Goal: Find specific page/section: Find specific page/section

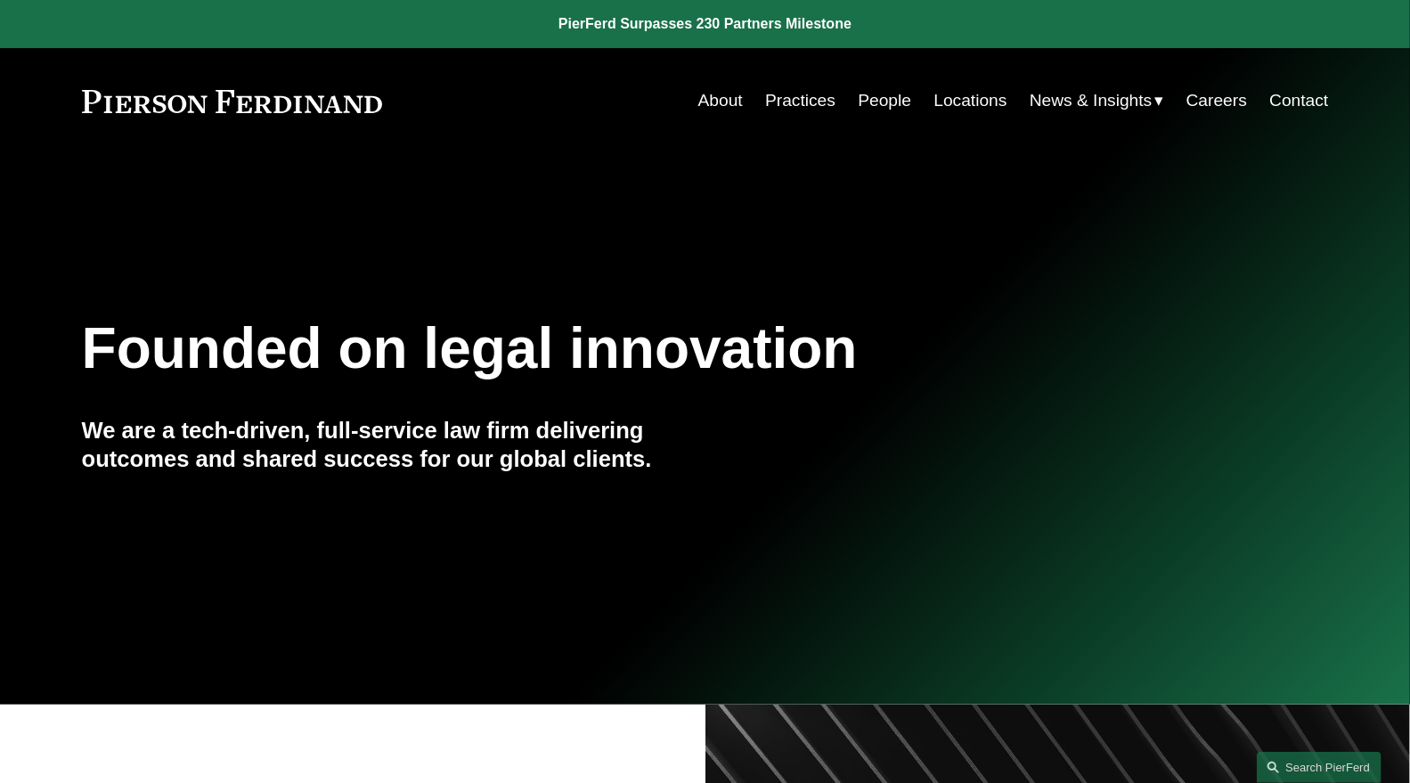
click at [887, 100] on link "People" at bounding box center [884, 101] width 53 height 34
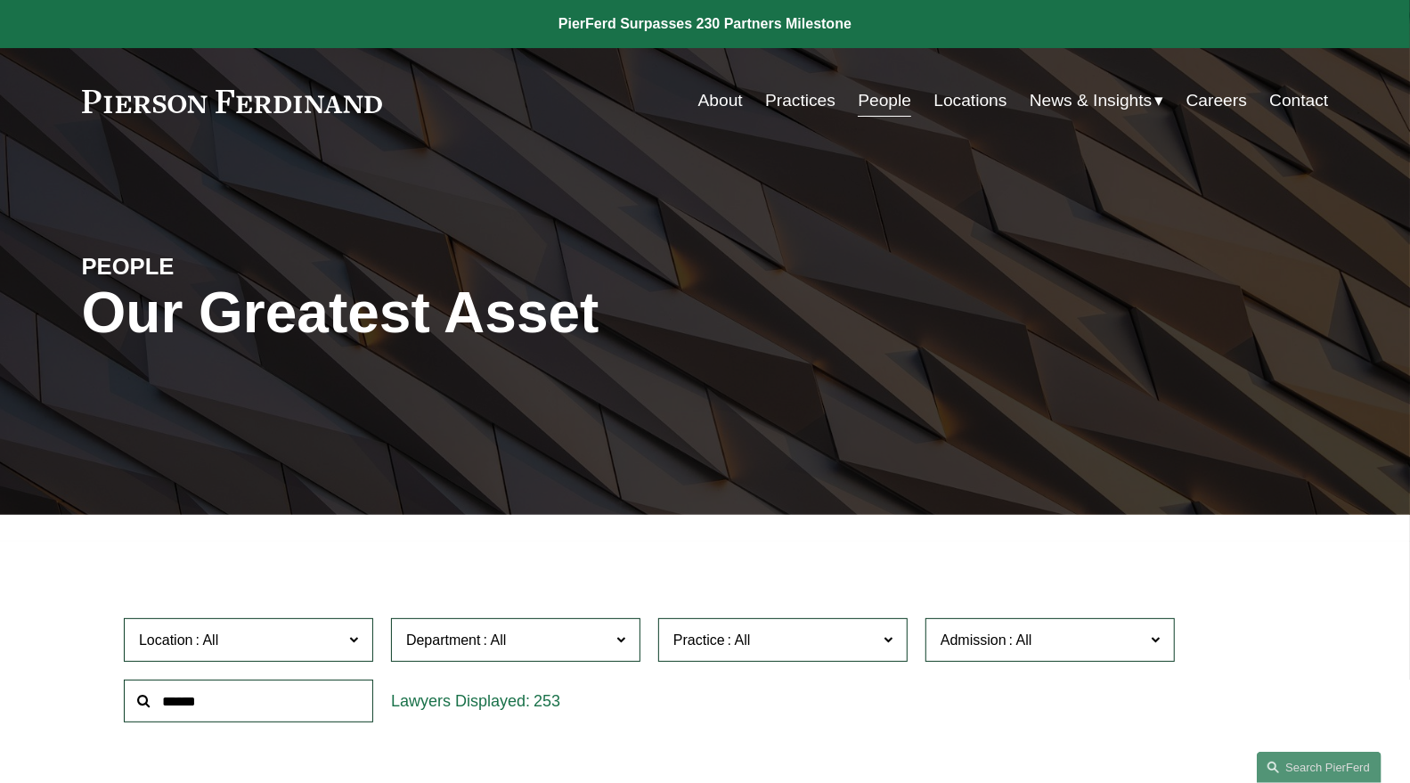
click at [274, 698] on input "text" at bounding box center [248, 702] width 249 height 44
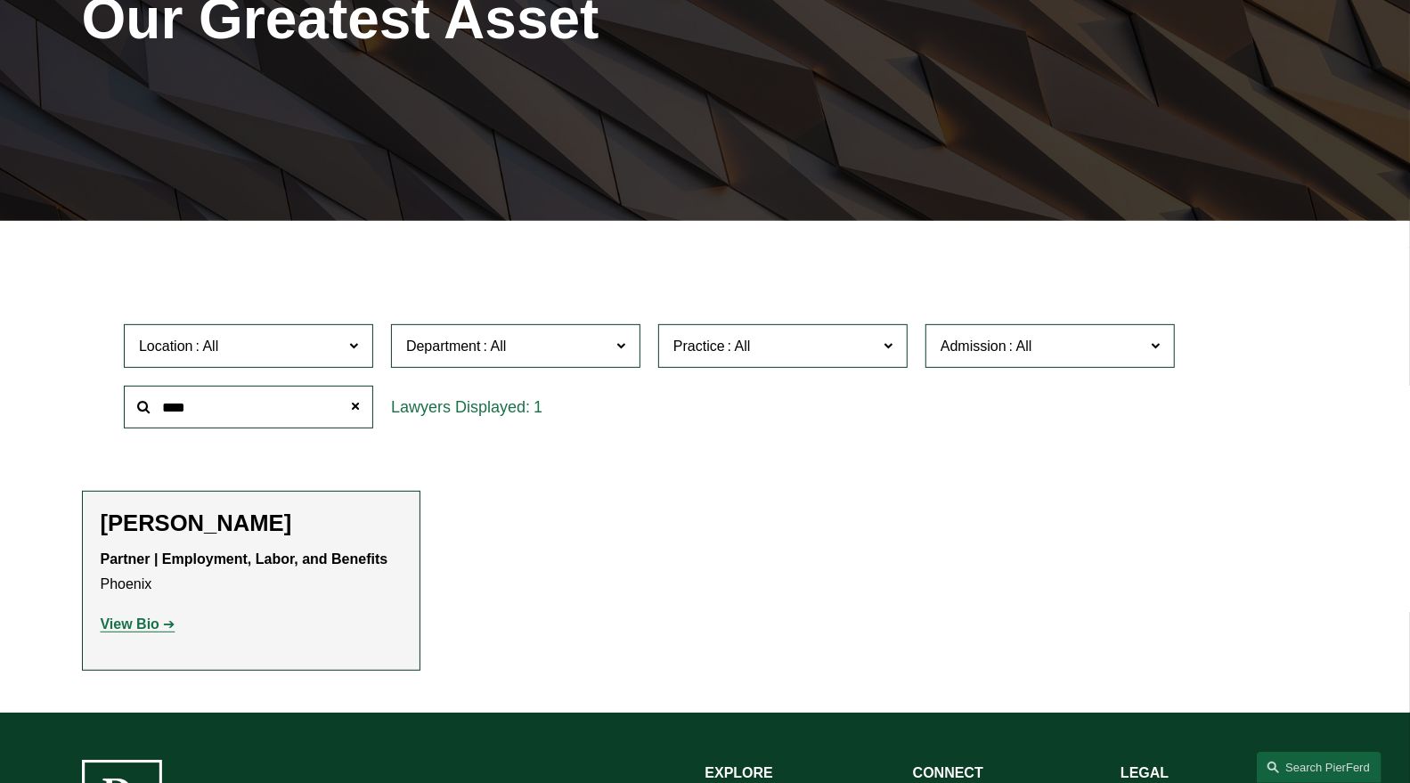
scroll to position [298, 0]
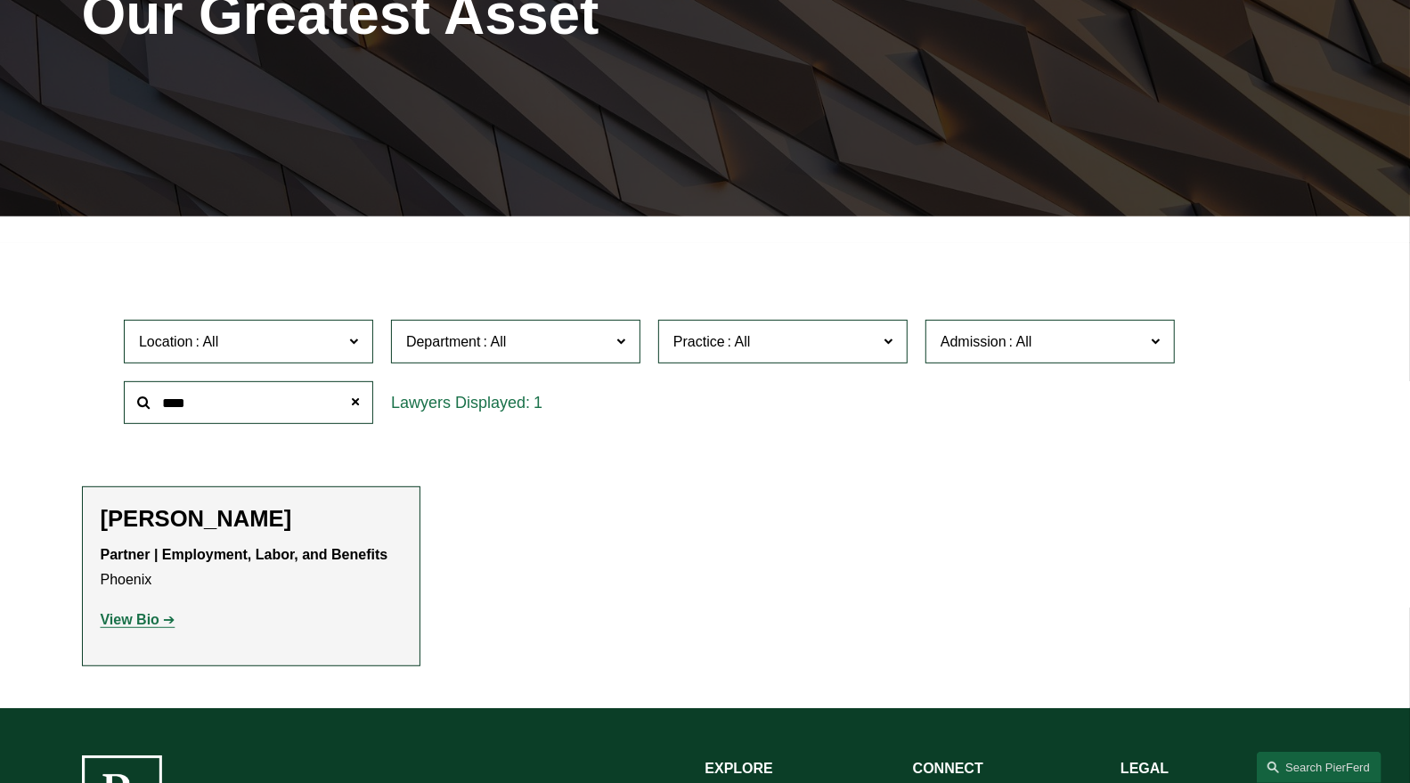
type input "****"
click at [152, 524] on h2 "[PERSON_NAME]" at bounding box center [251, 519] width 301 height 28
click at [136, 618] on strong "View Bio" at bounding box center [130, 619] width 59 height 15
